Goal: Navigation & Orientation: Find specific page/section

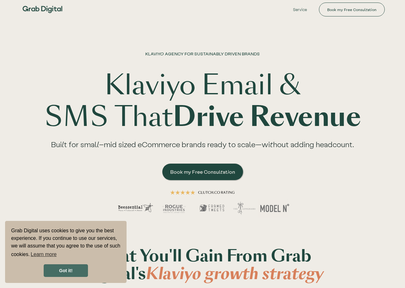
click at [66, 271] on link "Got it!" at bounding box center [66, 270] width 44 height 13
